Goal: Transaction & Acquisition: Subscribe to service/newsletter

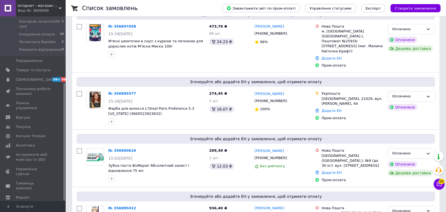
scroll to position [61, 0]
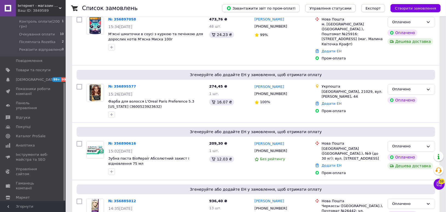
click at [27, 205] on span "Налаштування" at bounding box center [30, 207] width 28 height 5
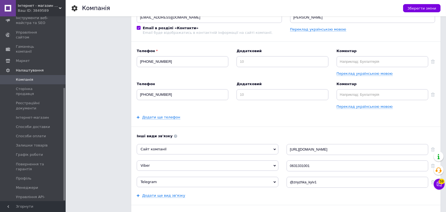
scroll to position [61, 0]
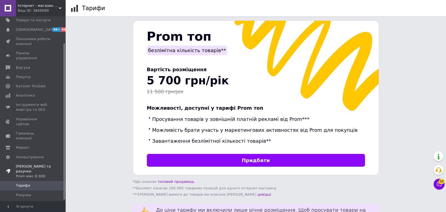
scroll to position [33, 0]
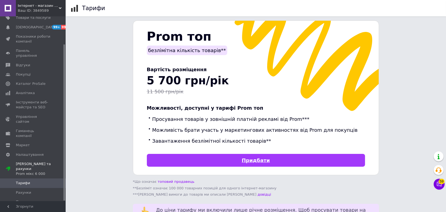
click at [251, 154] on link "Придбати" at bounding box center [256, 160] width 218 height 13
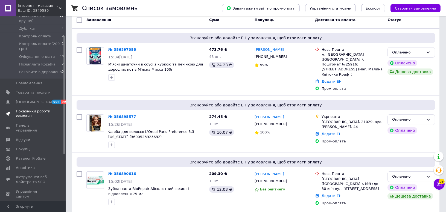
scroll to position [104, 0]
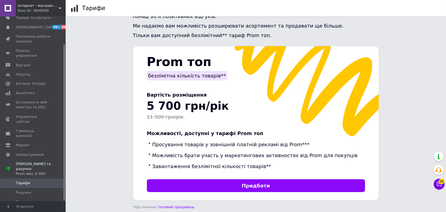
scroll to position [152, 0]
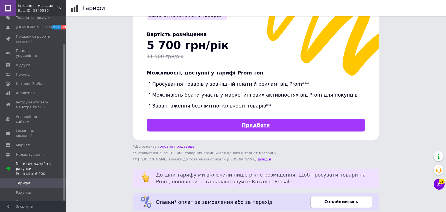
click at [175, 121] on link "Придбати" at bounding box center [256, 125] width 218 height 13
